Goal: Task Accomplishment & Management: Manage account settings

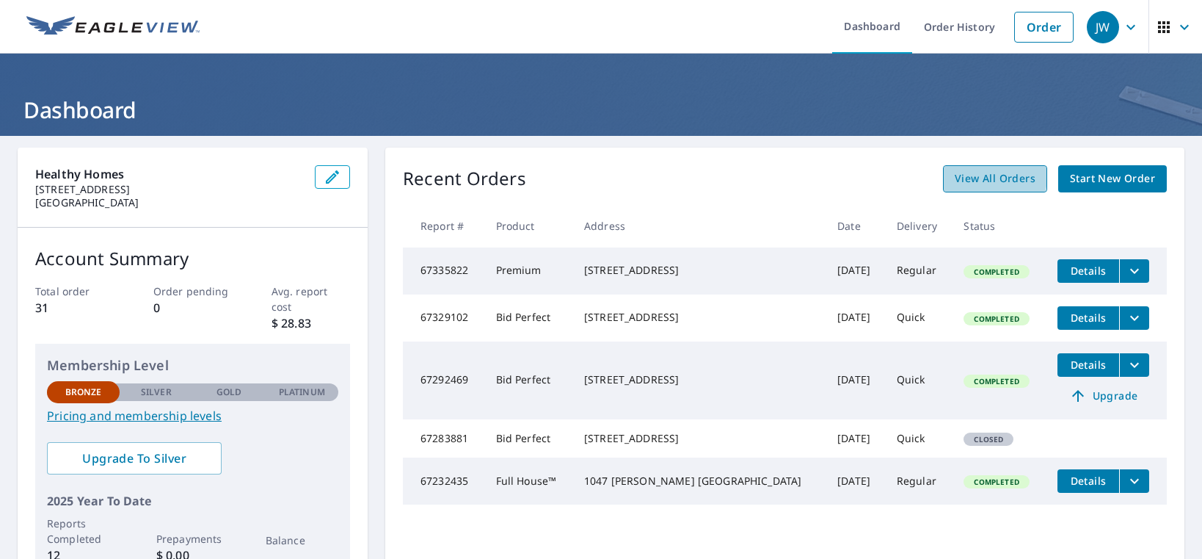
click at [959, 175] on span "View All Orders" at bounding box center [995, 179] width 81 height 18
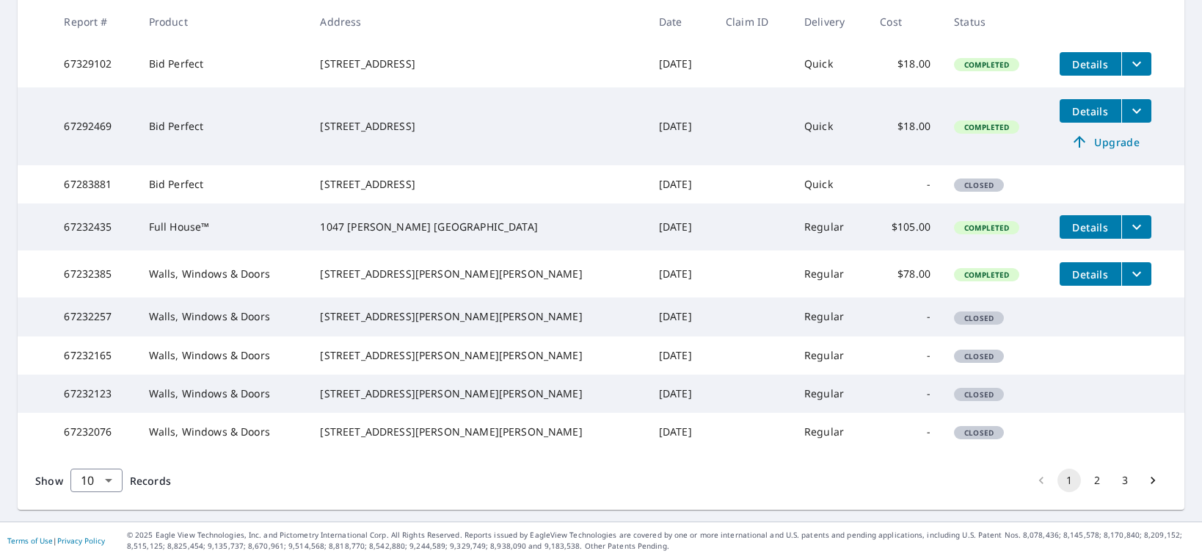
scroll to position [428, 0]
click at [1086, 475] on button "2" at bounding box center [1097, 479] width 23 height 23
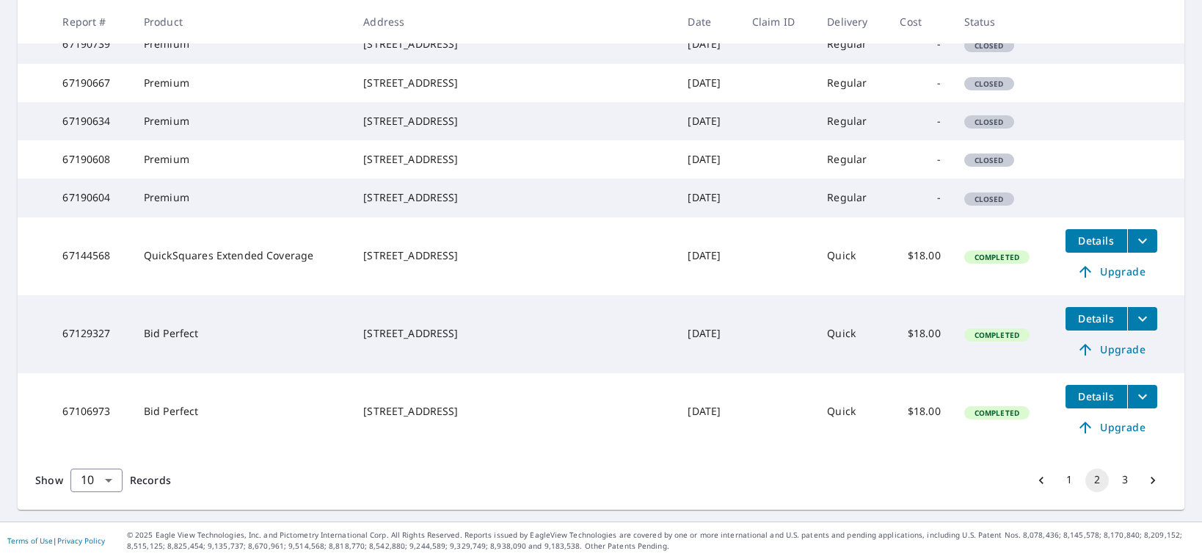
scroll to position [478, 0]
click at [1103, 426] on span "Upgrade" at bounding box center [1112, 427] width 74 height 18
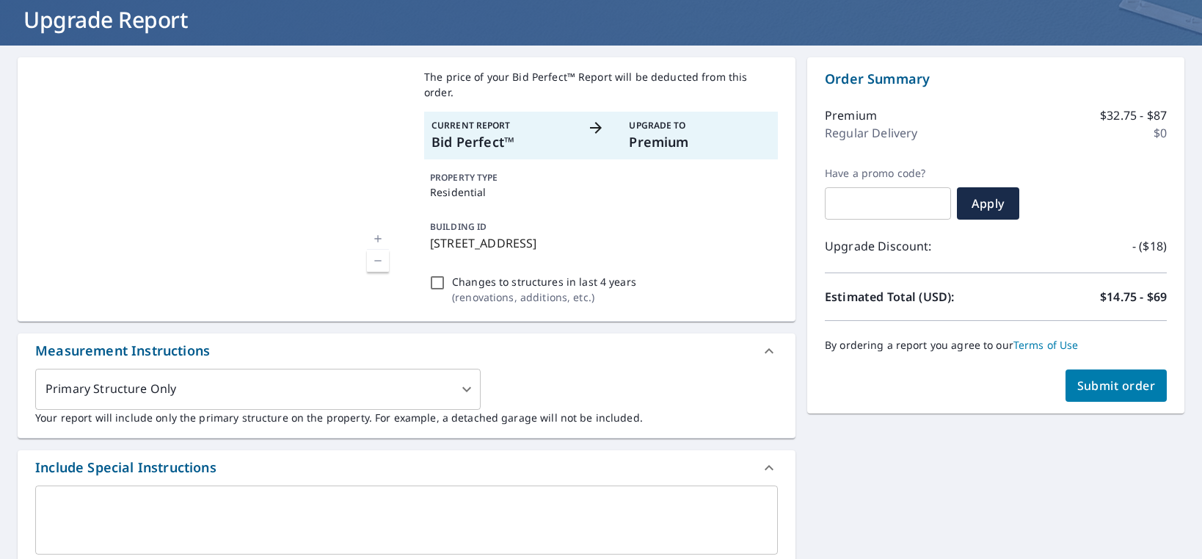
scroll to position [87, 0]
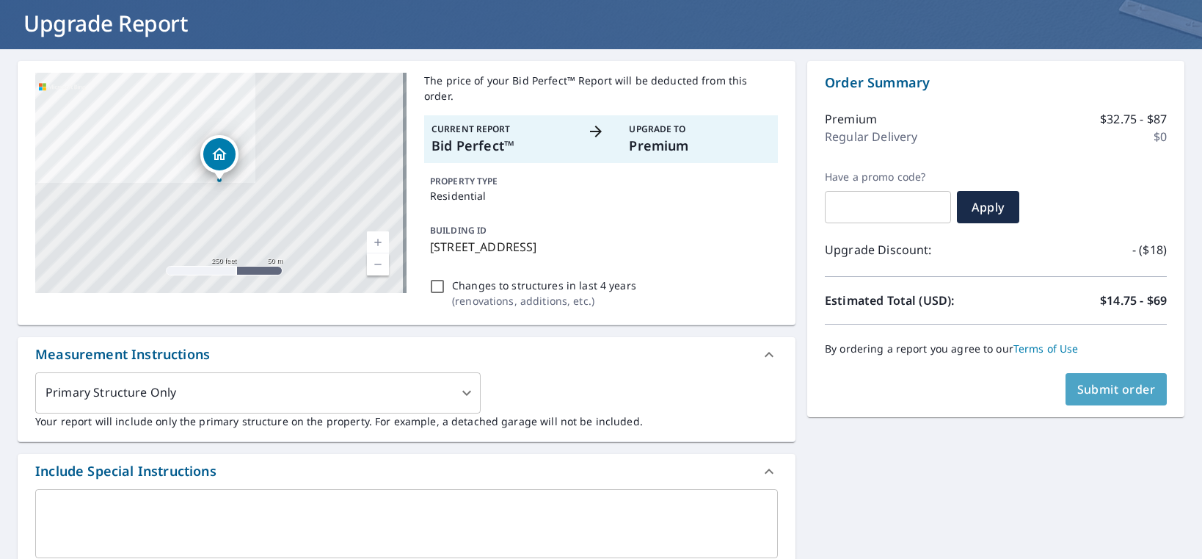
click at [1124, 388] on span "Submit order" at bounding box center [1117, 389] width 79 height 16
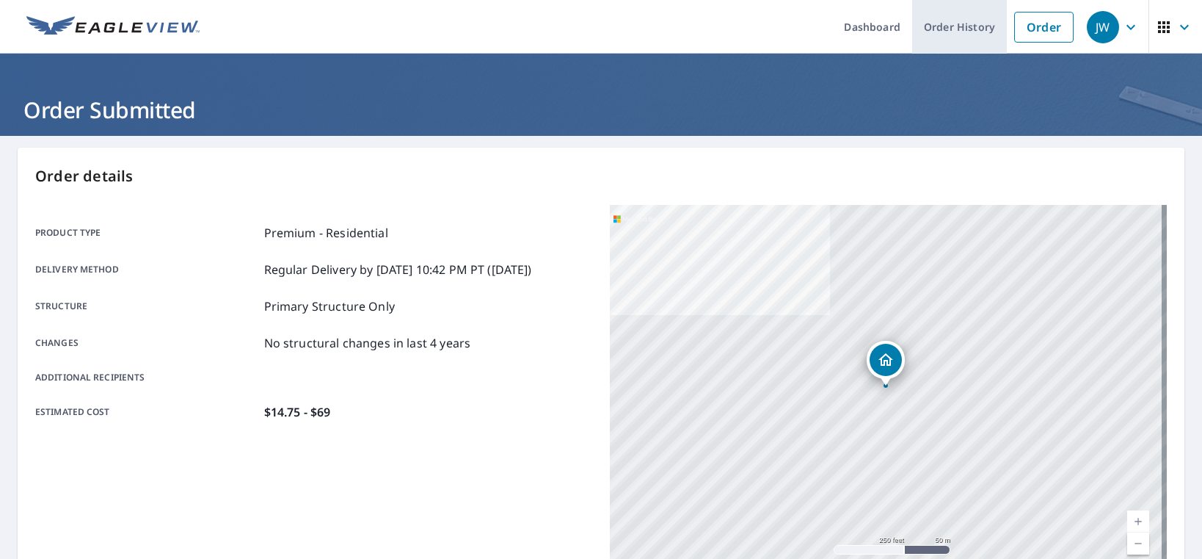
click at [975, 27] on link "Order History" at bounding box center [959, 27] width 95 height 54
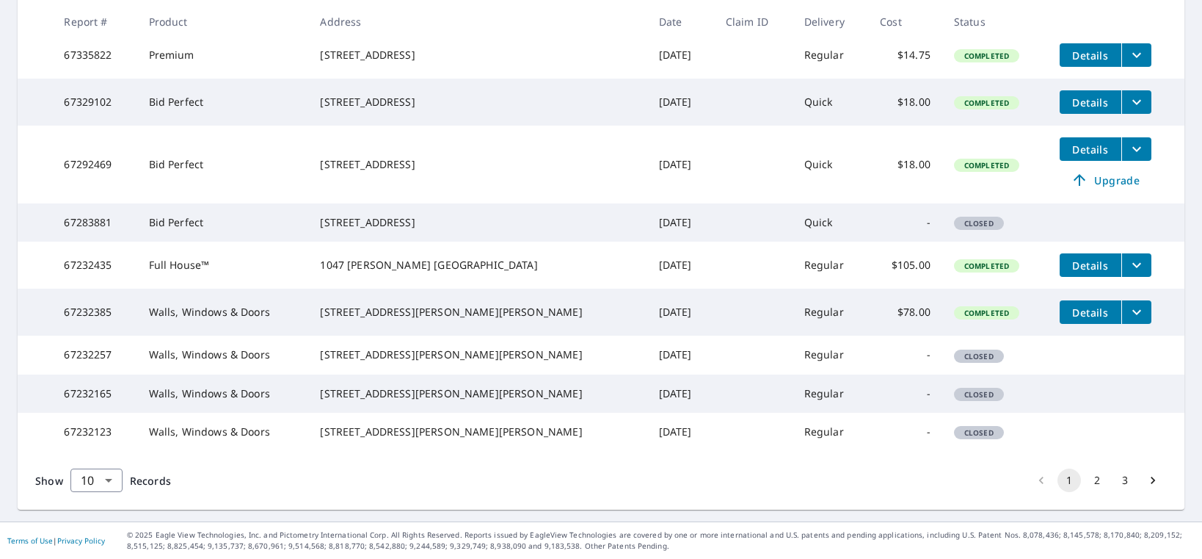
scroll to position [428, 0]
click at [1088, 477] on button "2" at bounding box center [1097, 479] width 23 height 23
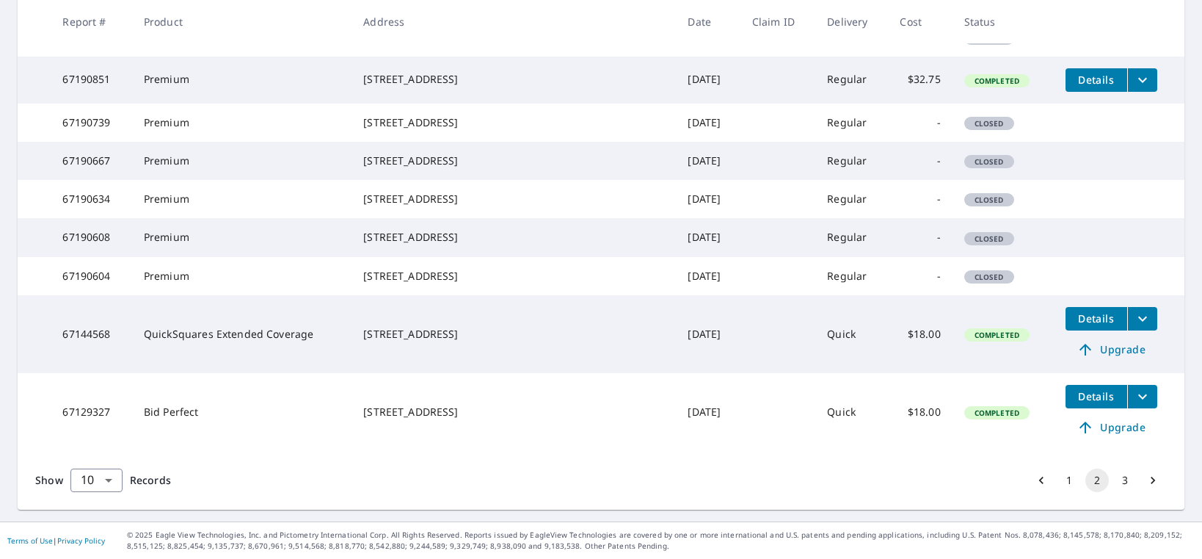
scroll to position [453, 0]
click at [1116, 482] on button "3" at bounding box center [1124, 479] width 23 height 23
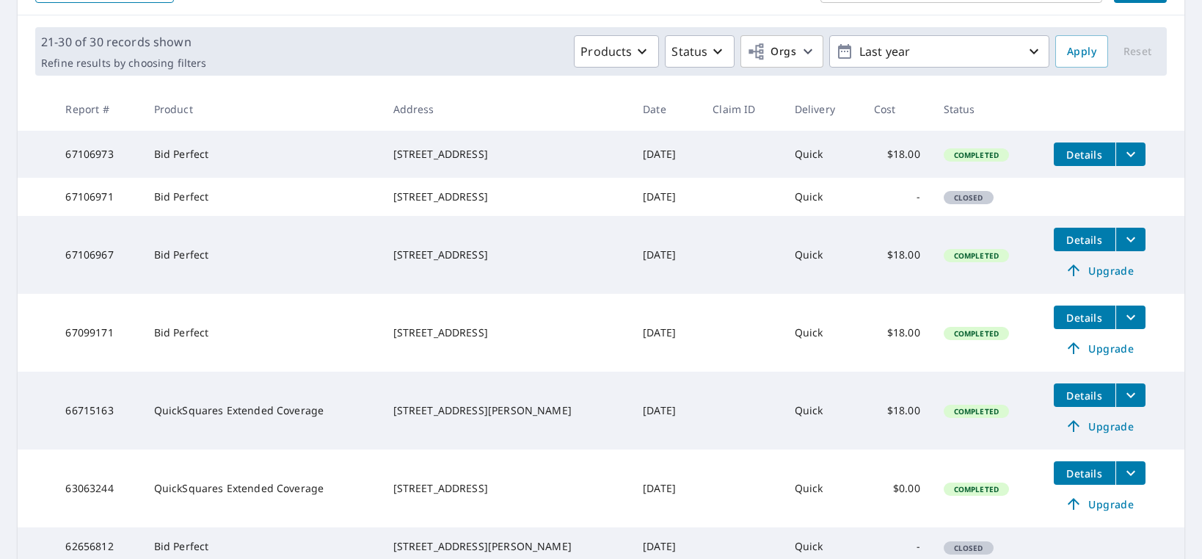
scroll to position [196, 0]
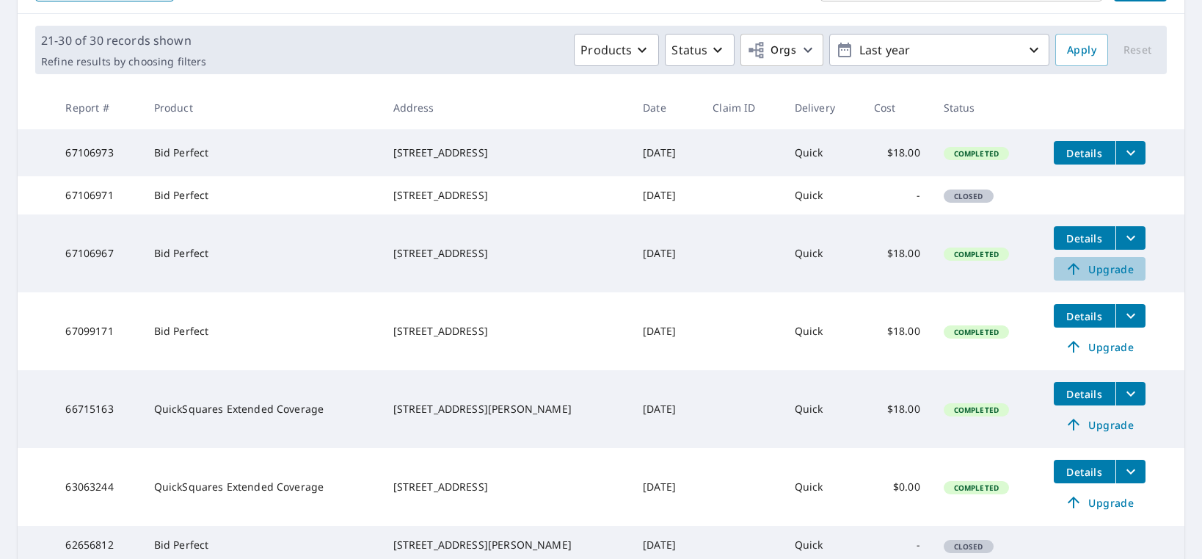
click at [1083, 277] on span "Upgrade" at bounding box center [1100, 269] width 74 height 18
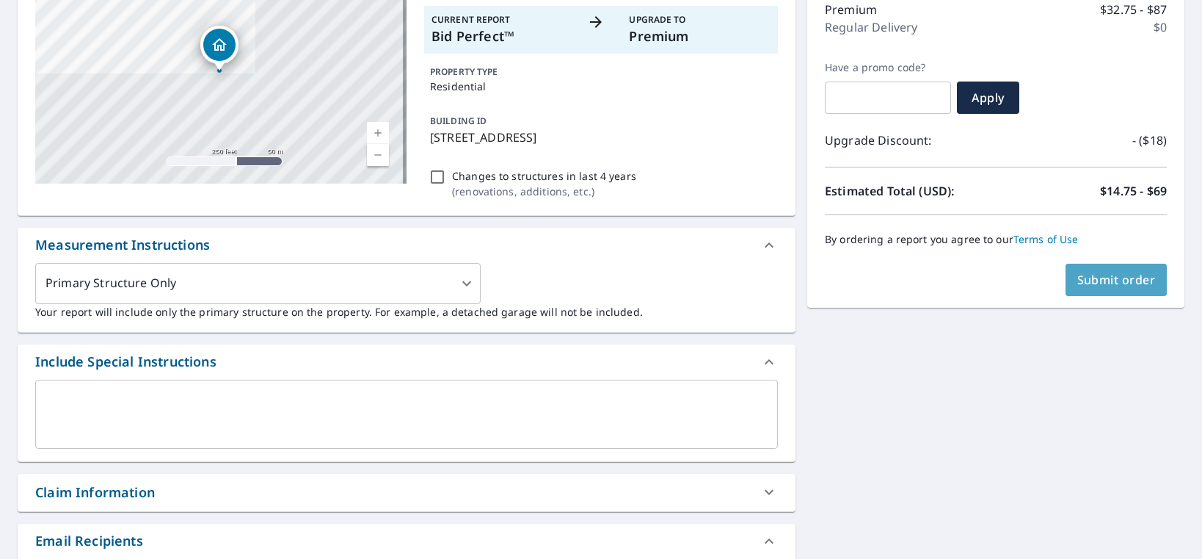
click at [1088, 282] on span "Submit order" at bounding box center [1117, 280] width 79 height 16
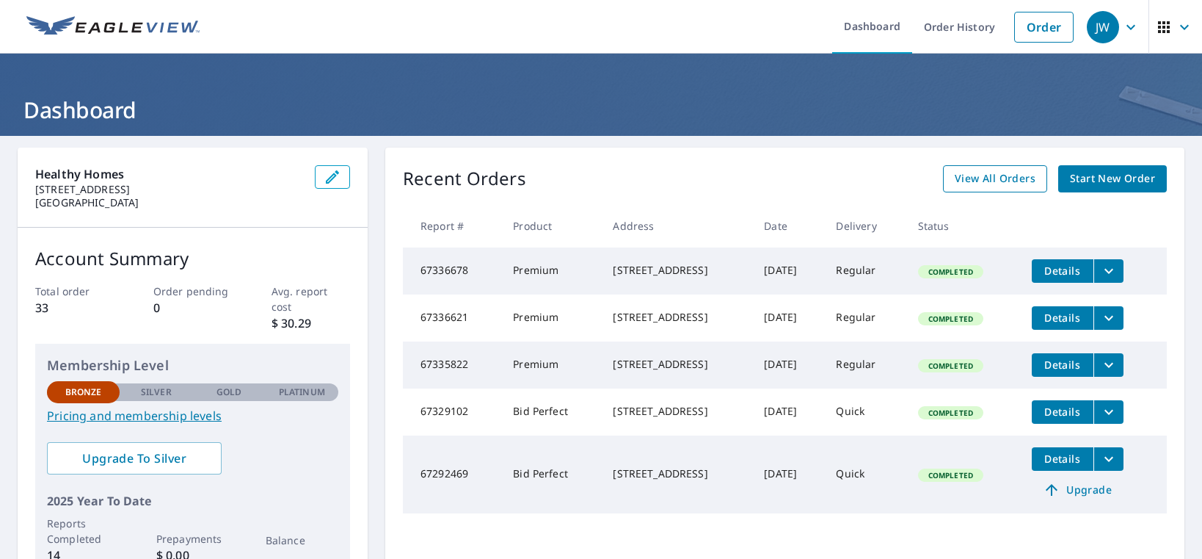
click at [980, 173] on span "View All Orders" at bounding box center [995, 179] width 81 height 18
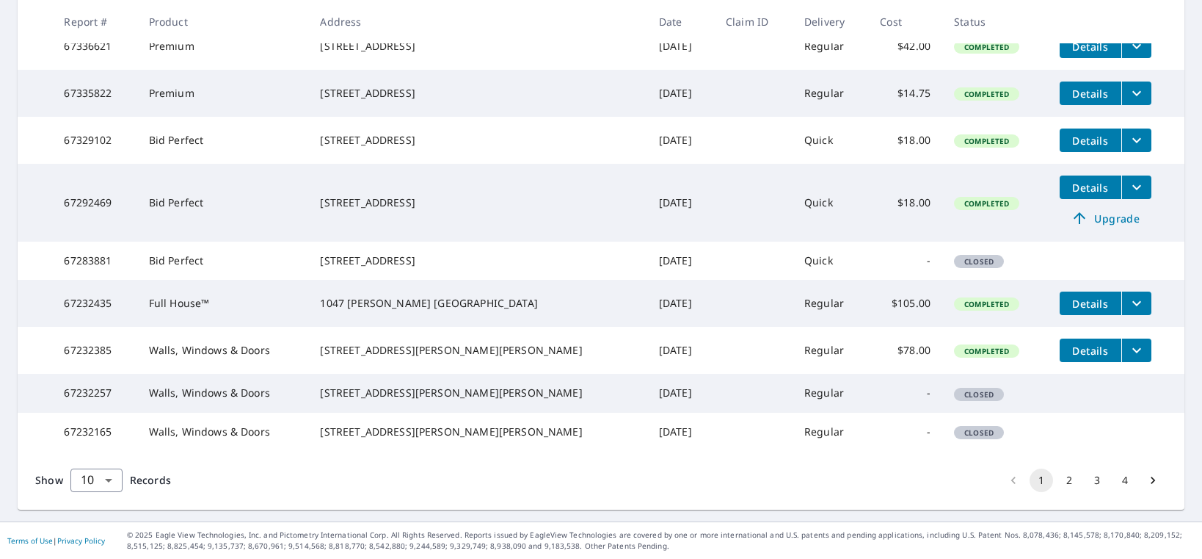
scroll to position [391, 0]
click at [1116, 492] on button "4" at bounding box center [1124, 479] width 23 height 23
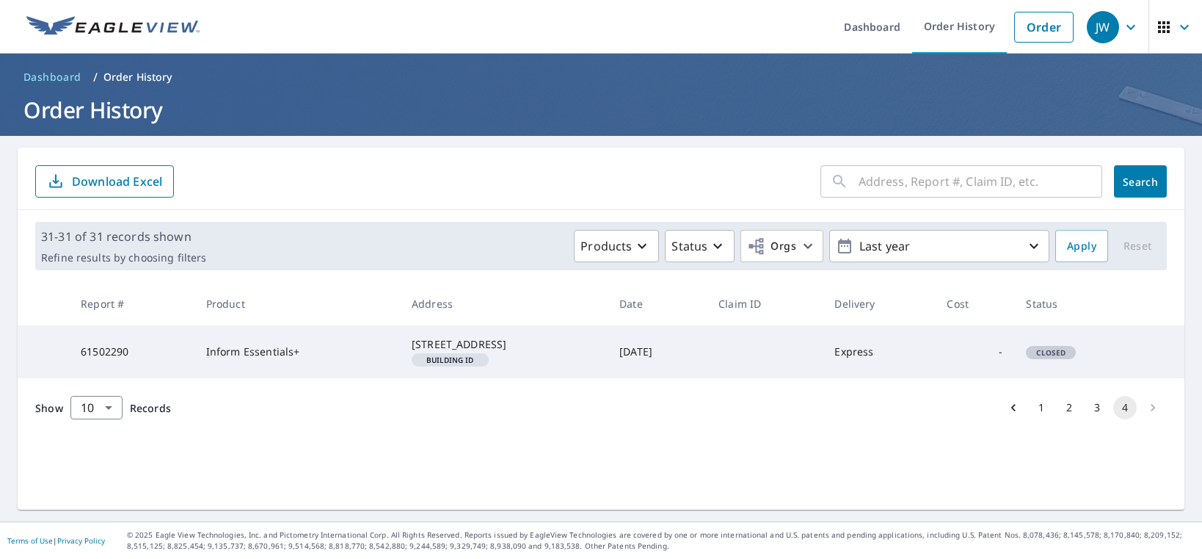
click at [1089, 419] on button "3" at bounding box center [1097, 407] width 23 height 23
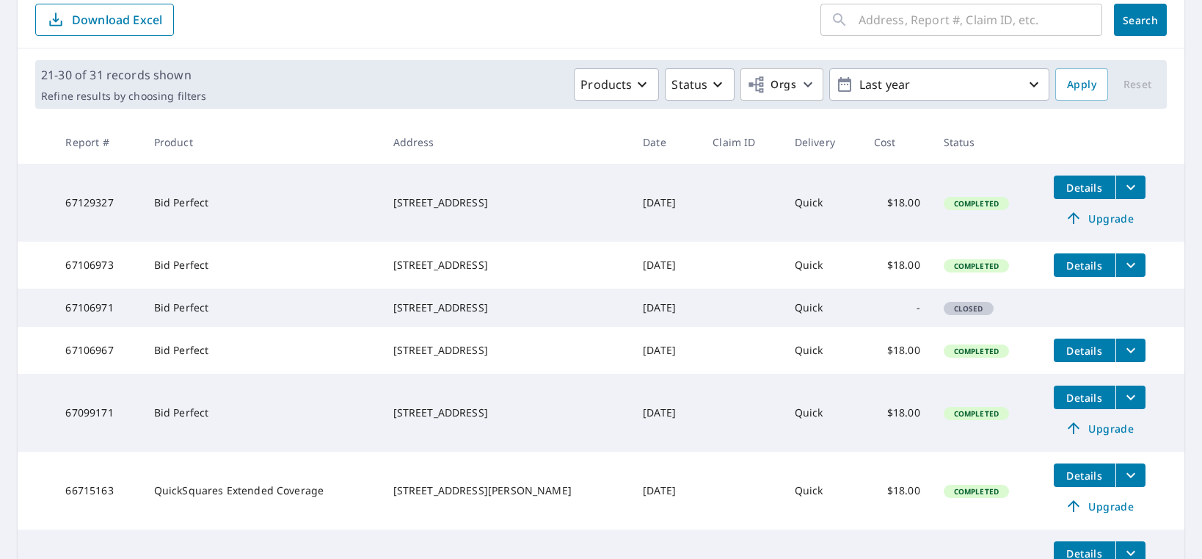
scroll to position [553, 0]
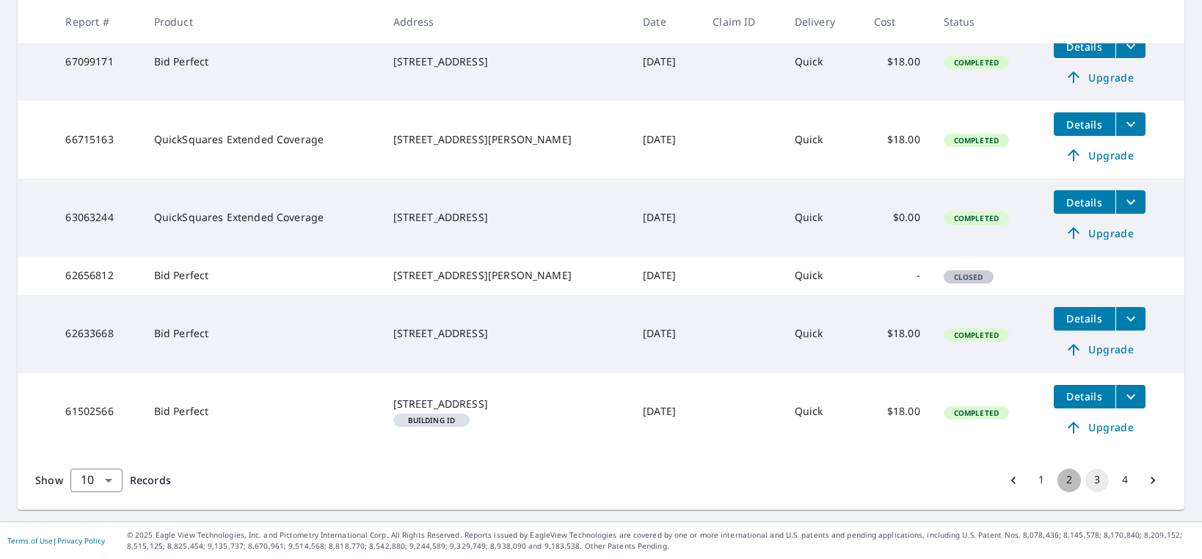
click at [1064, 481] on button "2" at bounding box center [1069, 479] width 23 height 23
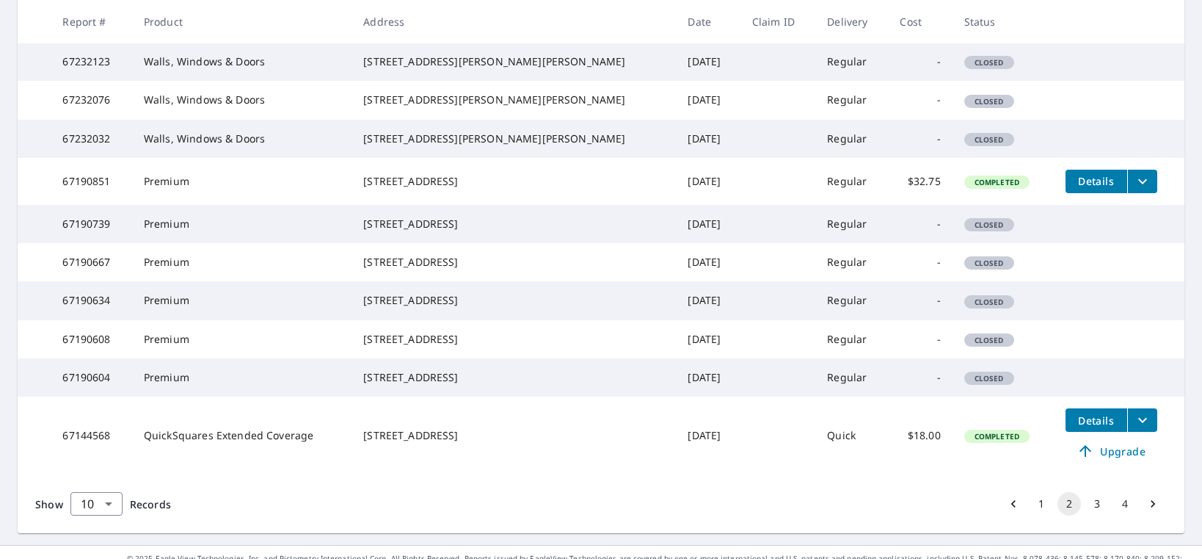
scroll to position [391, 0]
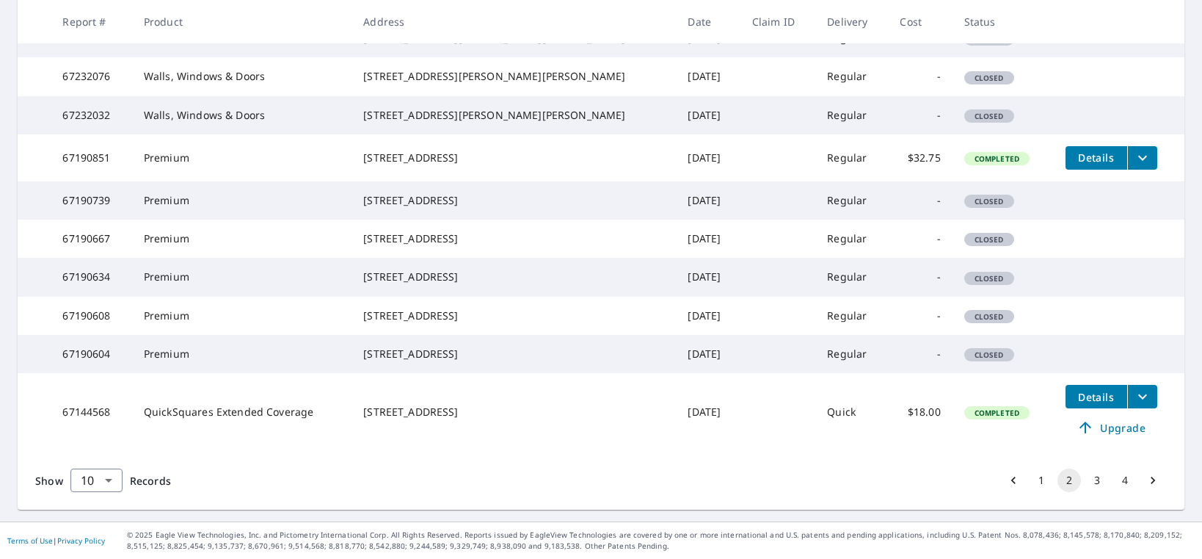
click at [1036, 492] on button "1" at bounding box center [1041, 479] width 23 height 23
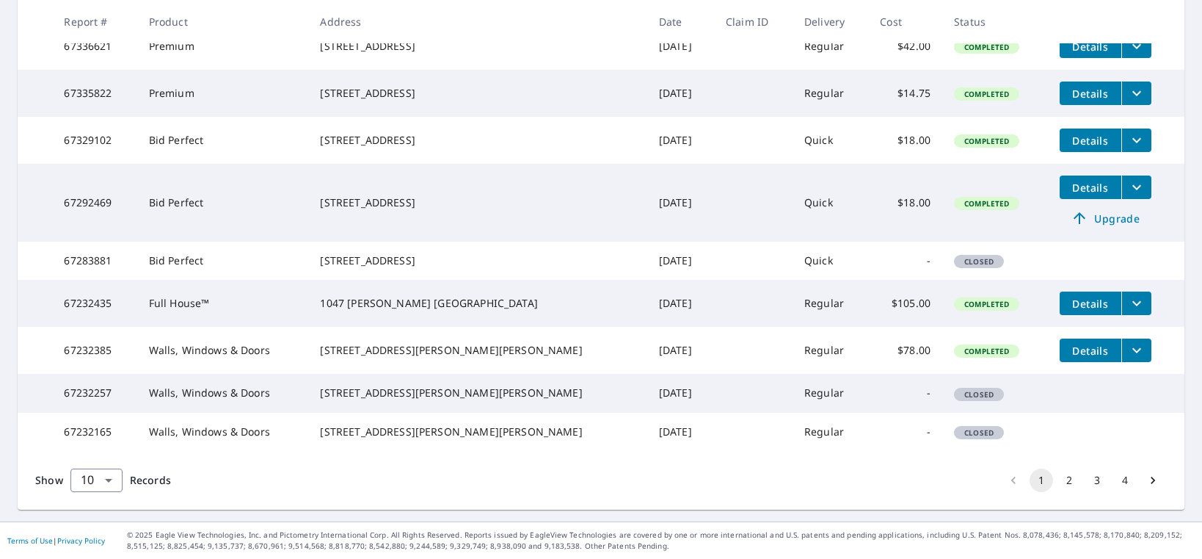
scroll to position [428, 0]
click at [1069, 344] on span "Details" at bounding box center [1091, 351] width 44 height 14
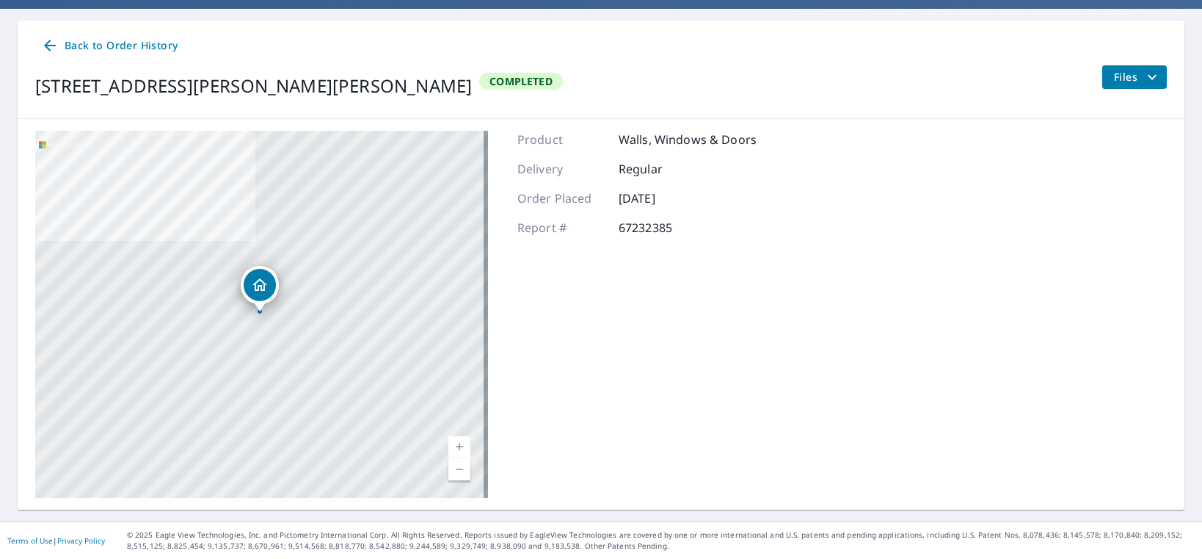
click at [1119, 73] on span "Files" at bounding box center [1137, 77] width 47 height 18
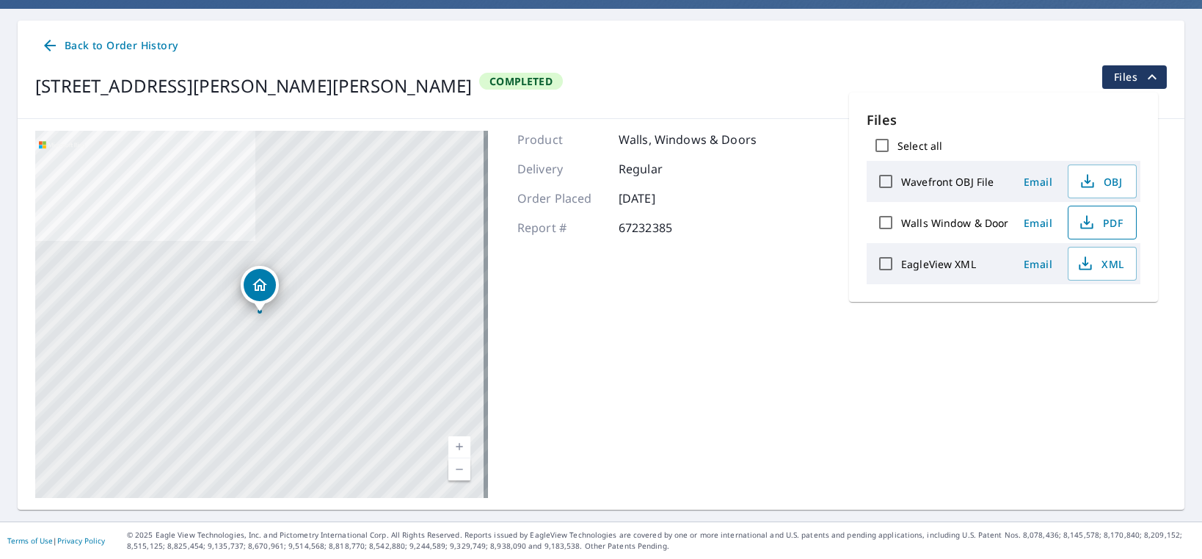
click at [1086, 217] on icon "button" at bounding box center [1087, 220] width 7 height 10
